Goal: Task Accomplishment & Management: Complete application form

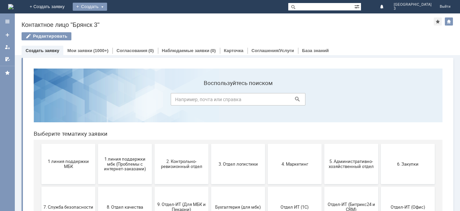
click at [107, 8] on div "Создать" at bounding box center [90, 7] width 34 height 8
click at [125, 20] on link "Заявка" at bounding box center [99, 20] width 51 height 8
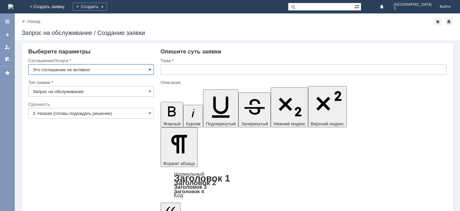
click at [150, 71] on span at bounding box center [149, 69] width 3 height 5
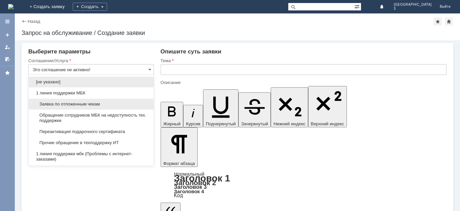
click at [103, 101] on div "Заявка по отложенным чекам" at bounding box center [91, 104] width 125 height 11
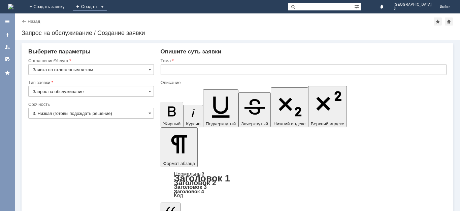
type input "Заявка по отложенным чекам"
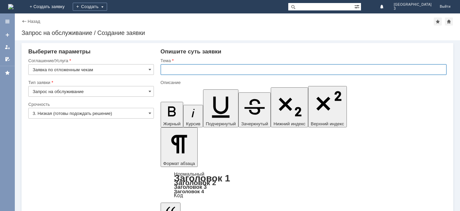
click at [176, 72] on input "text" at bounding box center [303, 69] width 286 height 11
type input "Отложенный чек"
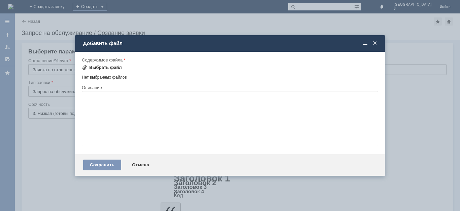
click at [85, 68] on span at bounding box center [84, 67] width 5 height 5
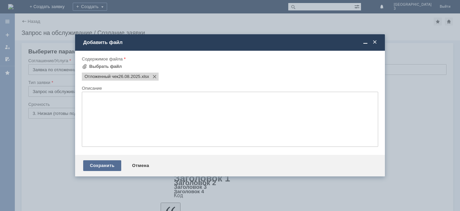
click at [97, 165] on div "Сохранить" at bounding box center [102, 165] width 38 height 11
